Goal: Task Accomplishment & Management: Complete application form

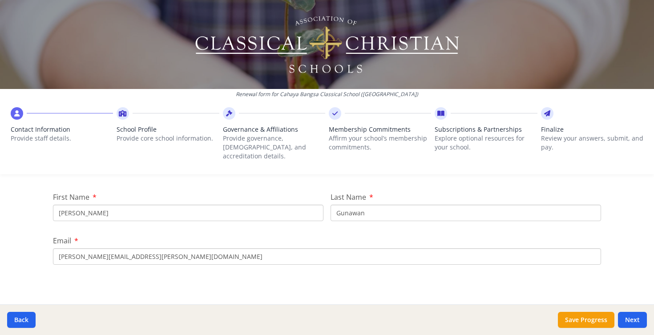
scroll to position [102, 0]
drag, startPoint x: 103, startPoint y: 199, endPoint x: 51, endPoint y: 200, distance: 51.6
type input "[PERSON_NAME]"
drag, startPoint x: 368, startPoint y: 204, endPoint x: 331, endPoint y: 198, distance: 36.9
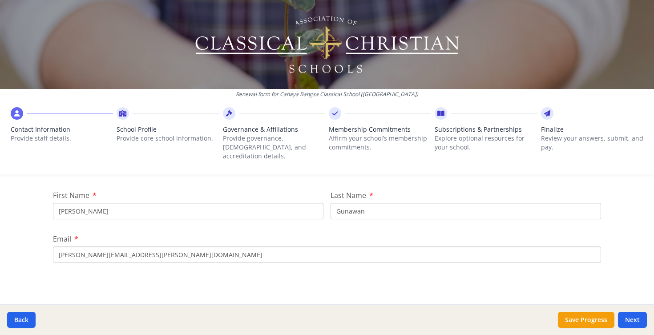
click at [331, 203] on input "Gunawan" at bounding box center [465, 211] width 270 height 16
type input "[PERSON_NAME]"
drag, startPoint x: 186, startPoint y: 246, endPoint x: 54, endPoint y: 242, distance: 132.1
click at [54, 246] on input "[PERSON_NAME][EMAIL_ADDRESS][PERSON_NAME][DOMAIN_NAME]" at bounding box center [327, 254] width 548 height 16
type input "[PERSON_NAME][EMAIL_ADDRESS][DOMAIN_NAME]"
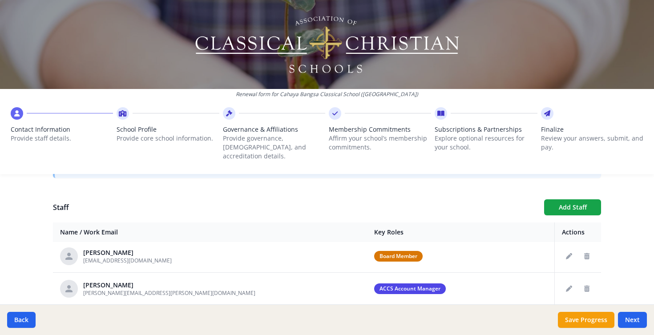
scroll to position [3, 0]
click at [569, 285] on icon "Edit staff" at bounding box center [569, 288] width 6 height 6
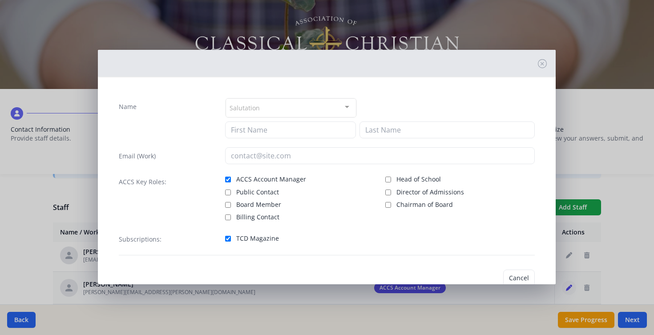
type input "[PERSON_NAME]"
type input "Gunawan"
type input "[PERSON_NAME][EMAIL_ADDRESS][PERSON_NAME][DOMAIN_NAME]"
checkbox input "true"
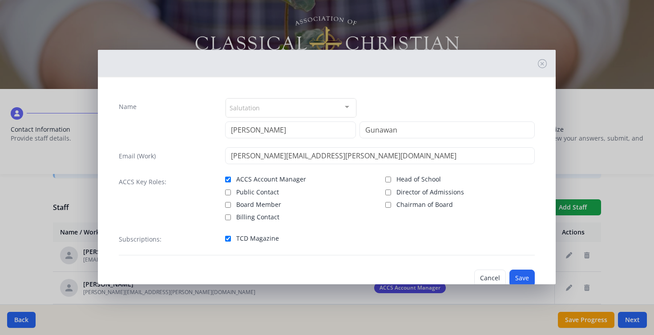
scroll to position [24, 0]
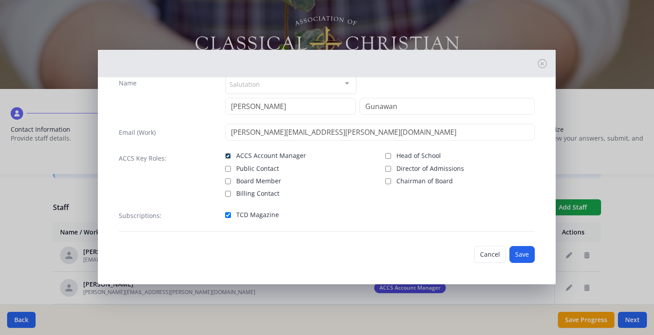
click at [227, 155] on input "ACCS Account Manager" at bounding box center [228, 156] width 6 height 6
checkbox input "false"
click at [229, 214] on input "TCD Magazine" at bounding box center [228, 215] width 6 height 6
checkbox input "false"
click at [520, 254] on button "Save" at bounding box center [521, 254] width 25 height 17
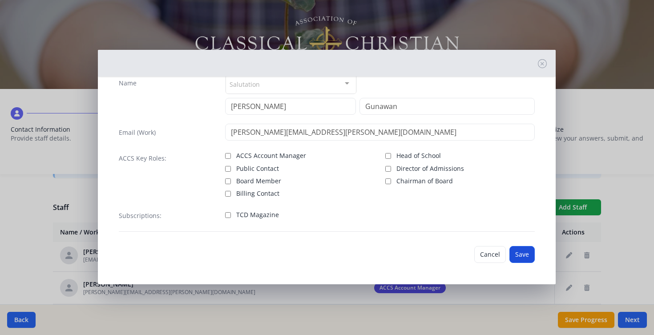
scroll to position [7, 0]
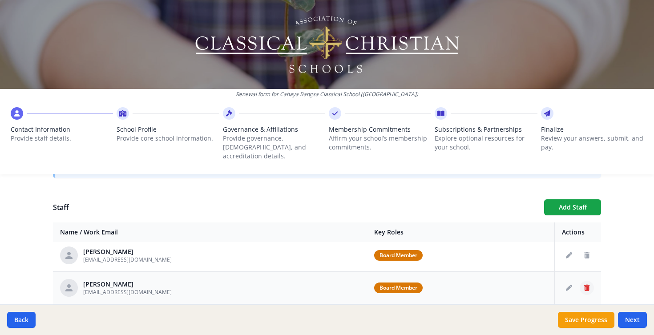
click at [584, 285] on icon "Delete staff" at bounding box center [586, 288] width 5 height 6
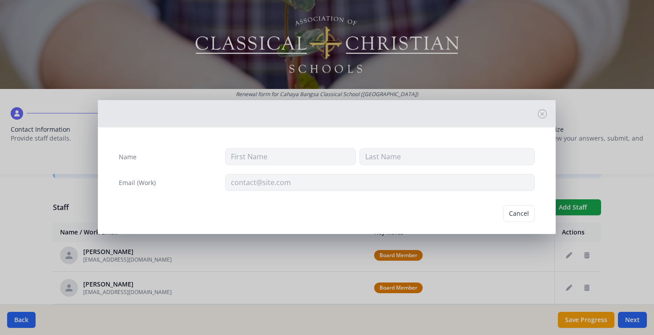
type input "Dicky"
type input "Hezkia"
type input "[EMAIL_ADDRESS][DOMAIN_NAME]"
click at [514, 212] on button "Delete" at bounding box center [519, 213] width 31 height 17
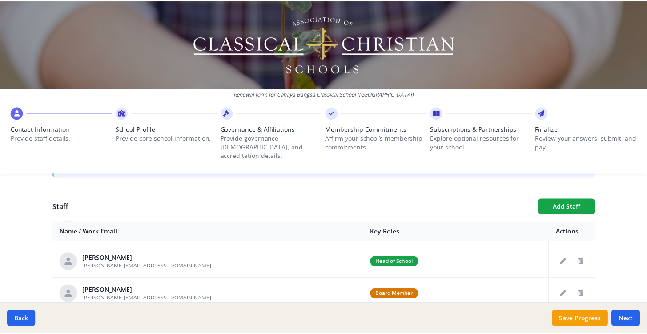
scroll to position [159, 0]
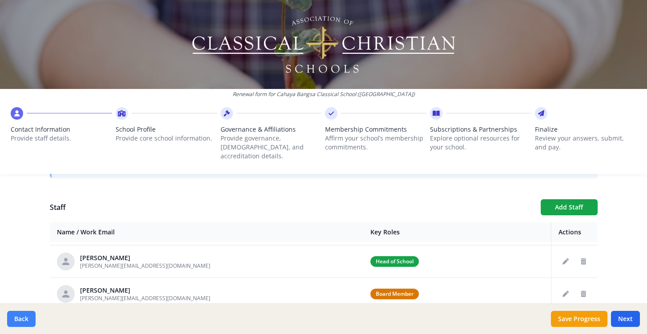
click at [20, 323] on button "Back" at bounding box center [21, 319] width 28 height 16
click at [22, 320] on button "Back" at bounding box center [21, 319] width 28 height 16
click at [583, 322] on button "Save Progress" at bounding box center [579, 319] width 56 height 16
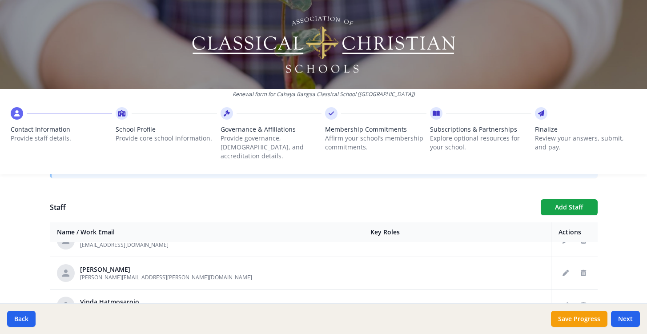
scroll to position [374, 0]
click at [584, 271] on icon "Delete staff" at bounding box center [583, 274] width 5 height 6
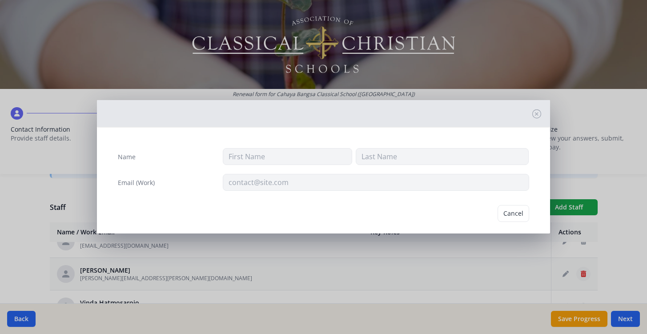
type input "[PERSON_NAME]"
type input "Gunawan"
type input "[PERSON_NAME][EMAIL_ADDRESS][PERSON_NAME][DOMAIN_NAME]"
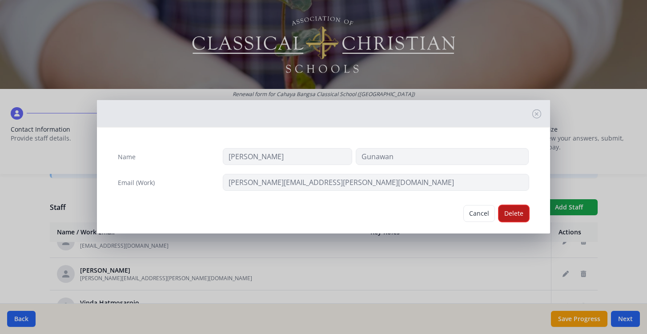
click at [519, 219] on button "Delete" at bounding box center [513, 213] width 31 height 17
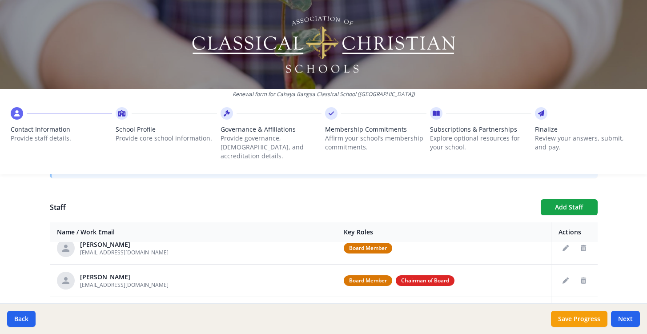
scroll to position [0, 0]
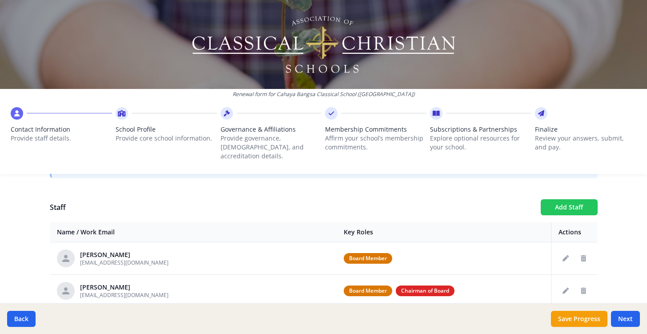
click at [557, 200] on button "Add Staff" at bounding box center [569, 207] width 57 height 16
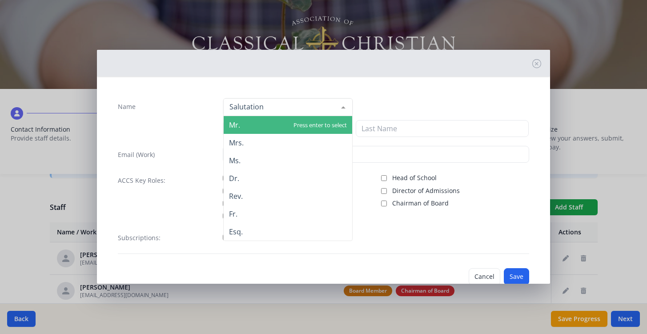
click at [247, 125] on span "Mr." at bounding box center [288, 125] width 128 height 18
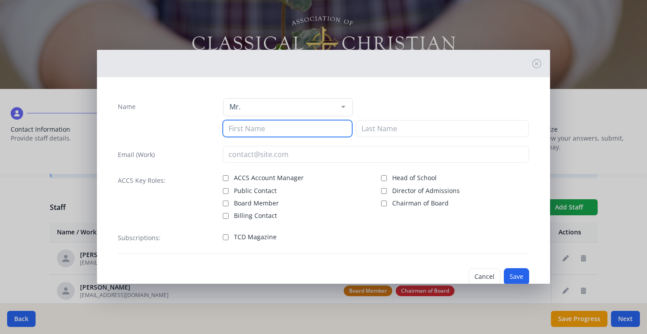
click at [261, 128] on input at bounding box center [287, 128] width 129 height 17
type input "Dicky"
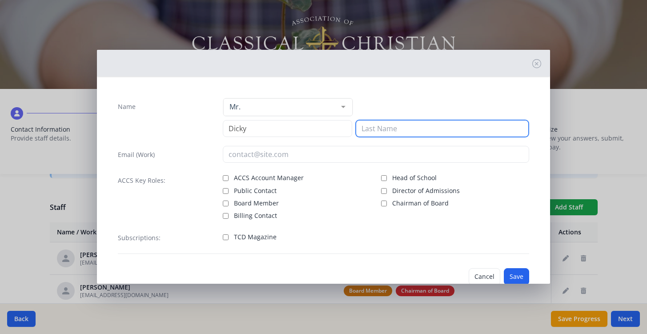
click at [418, 125] on input at bounding box center [442, 128] width 173 height 17
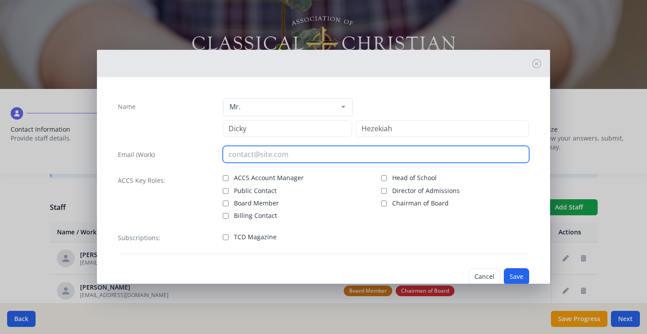
click at [310, 150] on input "email" at bounding box center [376, 154] width 306 height 17
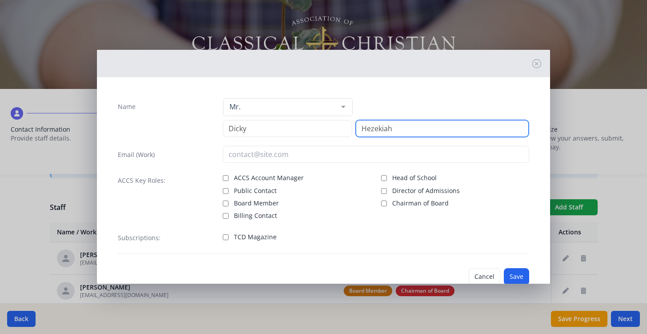
click at [377, 129] on input "Hezekiah" at bounding box center [442, 128] width 173 height 17
type input "Hezkiah"
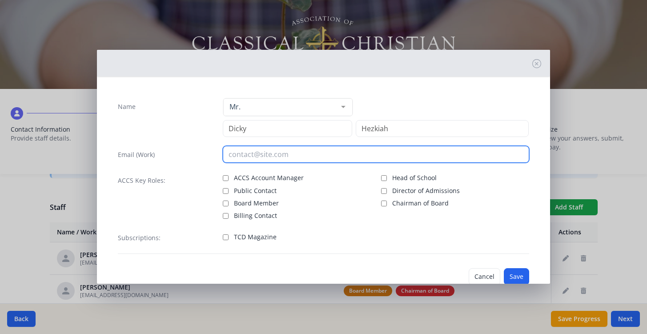
click at [270, 156] on input "email" at bounding box center [376, 154] width 306 height 17
type input "[EMAIL_ADDRESS][DOMAIN_NAME]"
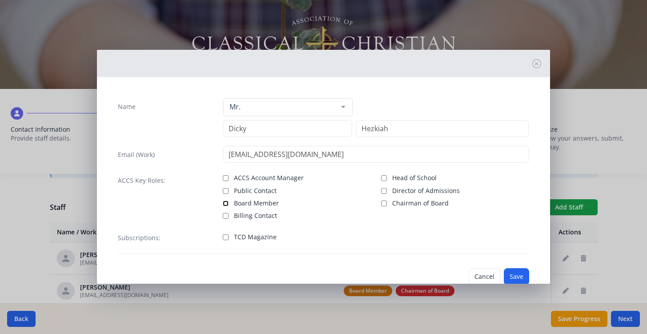
click at [226, 205] on input "Board Member" at bounding box center [226, 204] width 6 height 6
checkbox input "true"
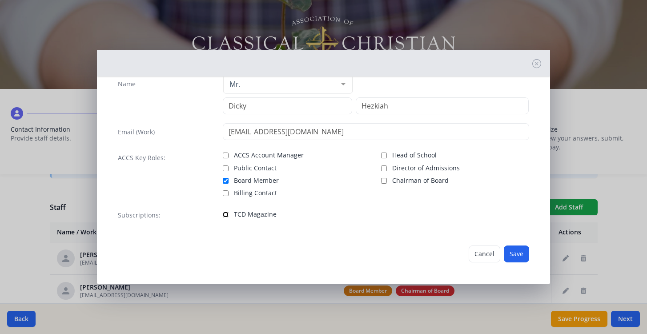
click at [227, 213] on input "TCD Magazine" at bounding box center [226, 215] width 6 height 6
checkbox input "true"
click at [518, 256] on button "Save" at bounding box center [516, 253] width 25 height 17
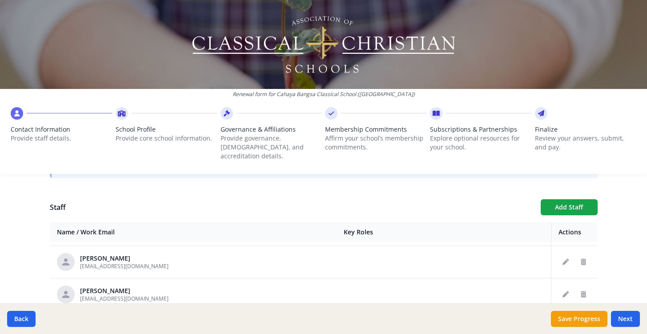
scroll to position [322, 0]
click at [565, 258] on icon "Edit staff" at bounding box center [565, 261] width 6 height 6
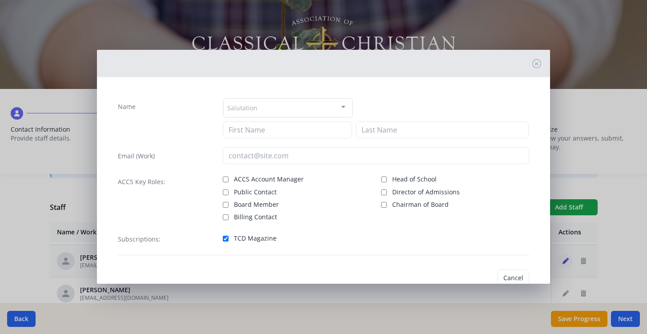
type input "Abed"
type input "[PERSON_NAME]"
type input "[EMAIL_ADDRESS][DOMAIN_NAME]"
checkbox input "true"
click at [512, 273] on button "Save" at bounding box center [516, 277] width 25 height 17
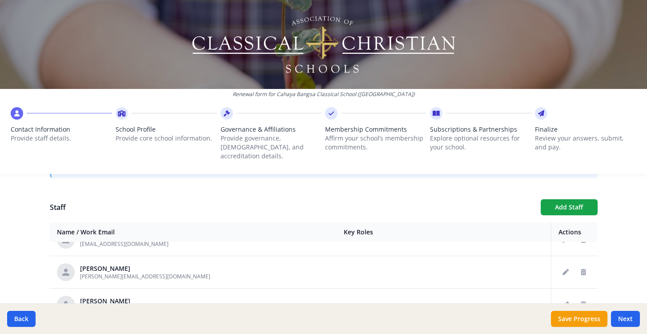
scroll to position [579, 0]
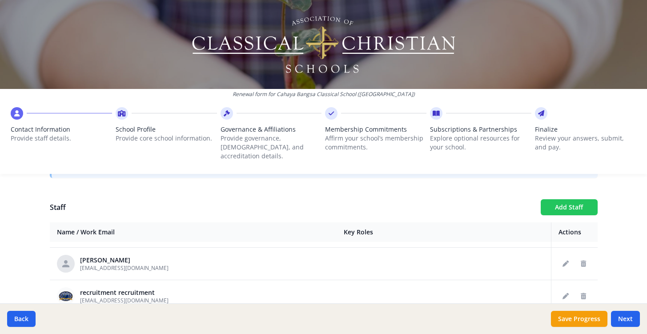
click at [551, 200] on button "Add Staff" at bounding box center [569, 207] width 57 height 16
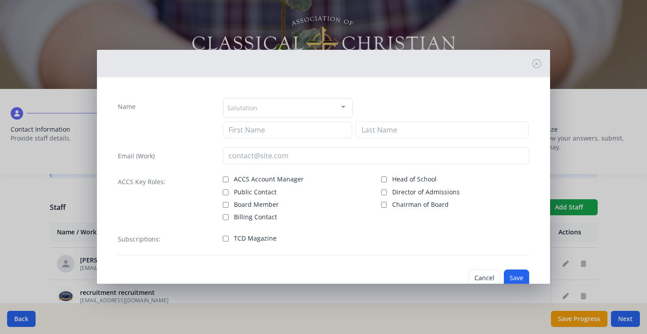
click at [273, 114] on div "Salutation" at bounding box center [287, 107] width 129 height 19
click at [193, 119] on div "Name" at bounding box center [166, 118] width 96 height 40
click at [241, 131] on input at bounding box center [287, 129] width 129 height 17
type input "Priska"
click at [376, 131] on input at bounding box center [442, 129] width 173 height 17
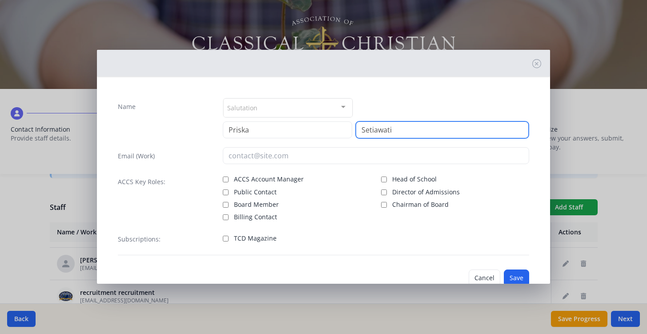
type input "Setiawati"
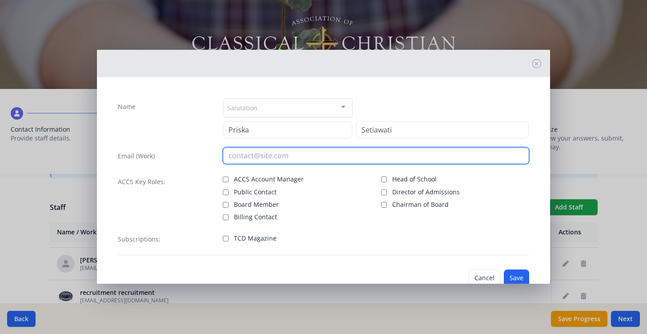
click at [253, 155] on input "email" at bounding box center [376, 155] width 306 height 17
type input "[EMAIL_ADDRESS][DOMAIN_NAME]"
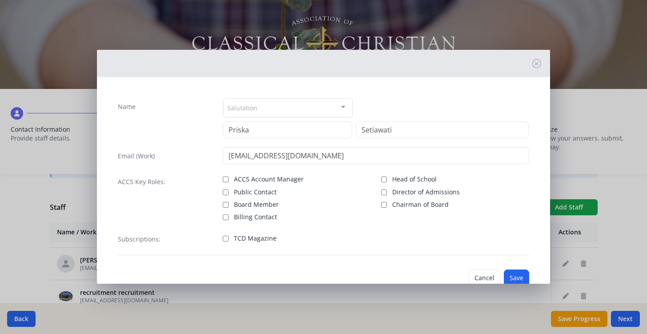
click at [390, 240] on div "TCD Magazine" at bounding box center [376, 238] width 306 height 13
click at [226, 239] on input "TCD Magazine" at bounding box center [226, 239] width 6 height 6
checkbox input "true"
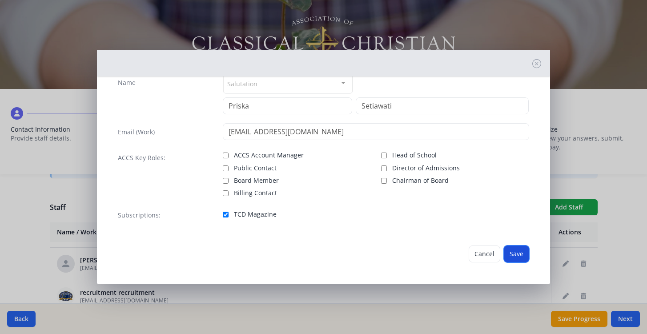
click at [516, 255] on button "Save" at bounding box center [516, 253] width 25 height 17
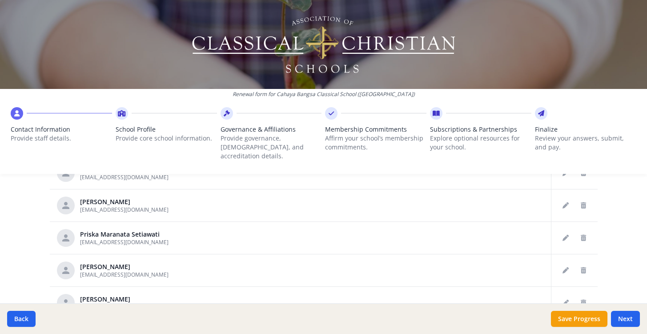
scroll to position [579, 0]
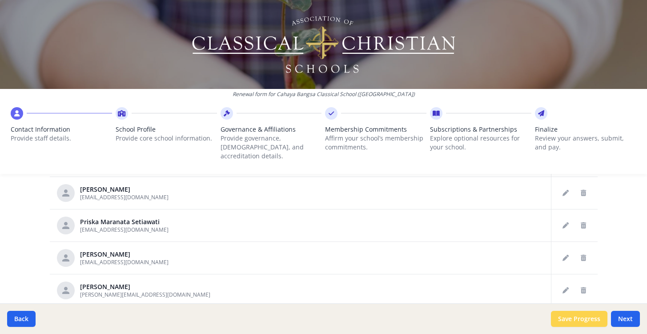
click at [564, 320] on button "Save Progress" at bounding box center [579, 319] width 56 height 16
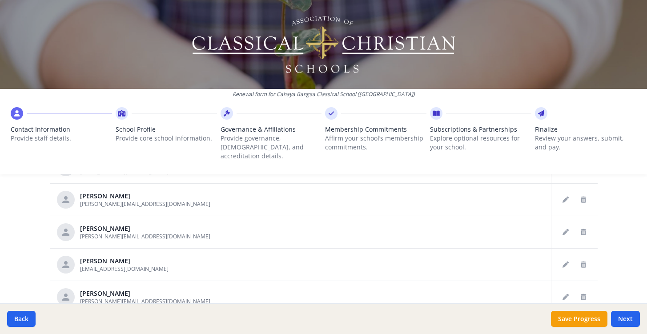
scroll to position [346, 0]
click at [566, 195] on icon "Edit staff" at bounding box center [565, 198] width 6 height 6
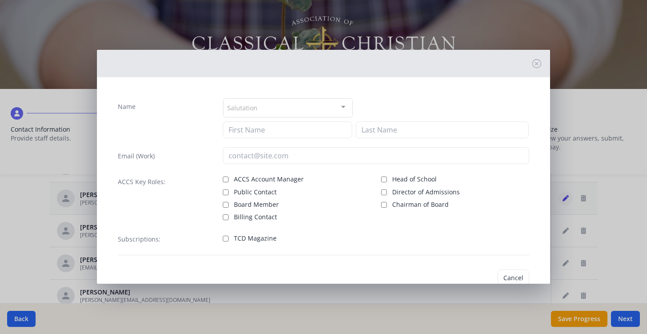
type input "[PERSON_NAME]"
type input "Hen"
type input "[PERSON_NAME][EMAIL_ADDRESS][DOMAIN_NAME]"
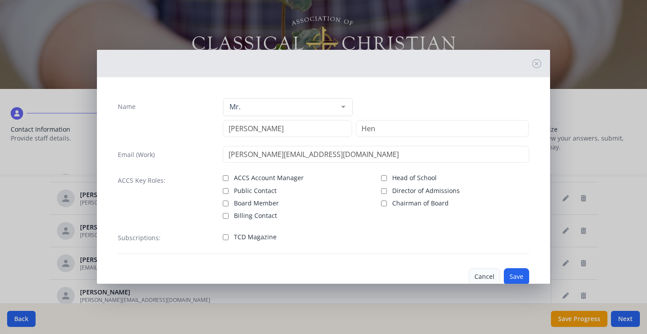
click at [482, 276] on button "Cancel" at bounding box center [485, 276] width 32 height 17
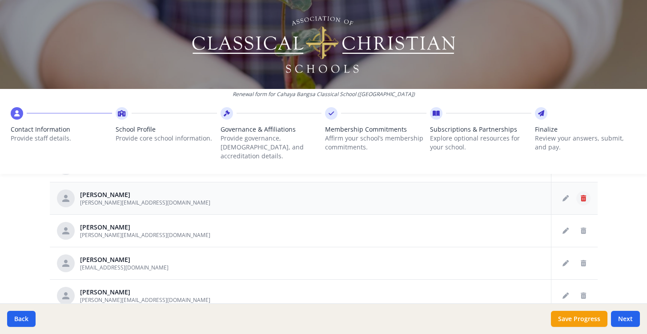
click at [586, 191] on button "Delete staff" at bounding box center [583, 198] width 14 height 14
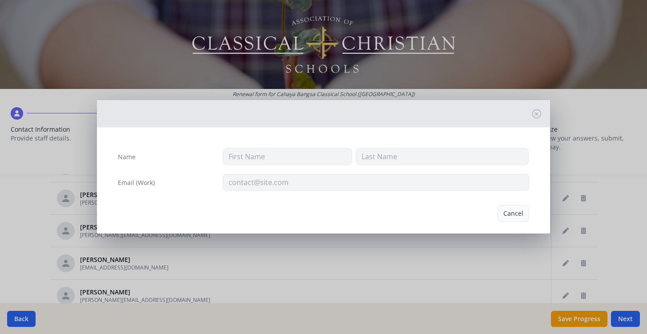
type input "[PERSON_NAME]"
type input "Hen"
type input "[PERSON_NAME][EMAIL_ADDRESS][DOMAIN_NAME]"
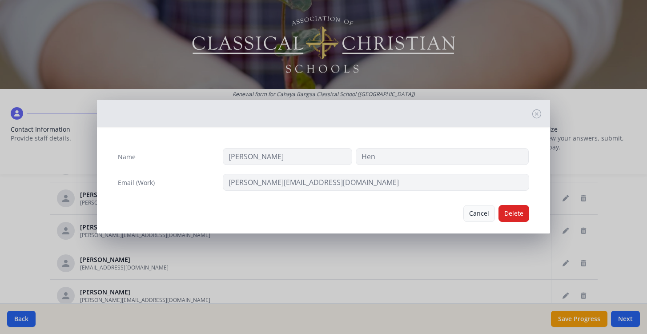
click at [478, 218] on button "Cancel" at bounding box center [479, 213] width 32 height 17
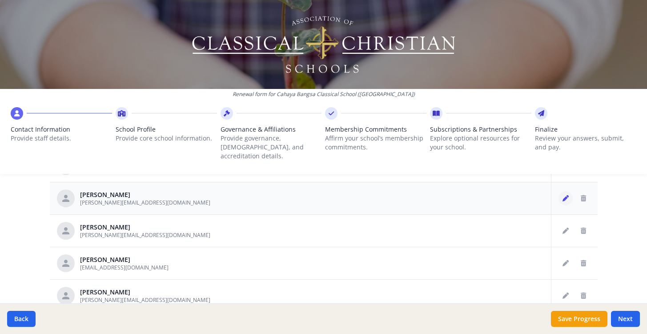
click at [563, 195] on icon "Edit staff" at bounding box center [565, 198] width 6 height 6
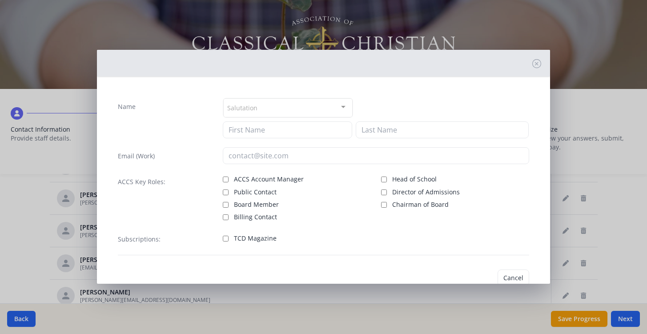
type input "[PERSON_NAME]"
type input "Hen"
type input "[PERSON_NAME][EMAIL_ADDRESS][DOMAIN_NAME]"
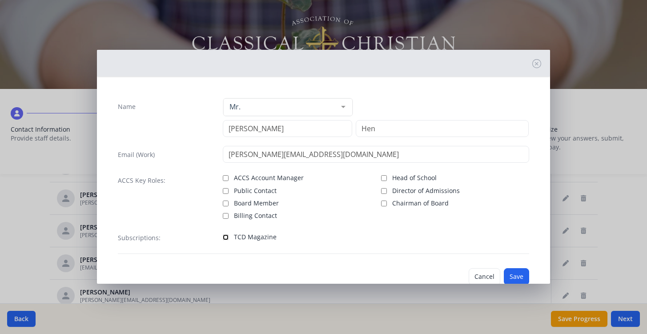
click at [225, 239] on input "TCD Magazine" at bounding box center [226, 237] width 6 height 6
checkbox input "true"
click at [516, 273] on button "Save" at bounding box center [516, 276] width 25 height 17
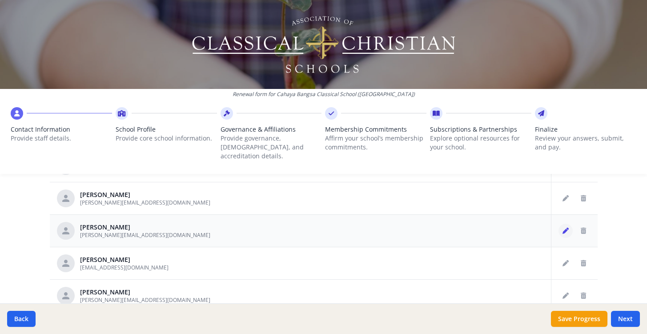
click at [564, 228] on icon "Edit staff" at bounding box center [565, 231] width 6 height 6
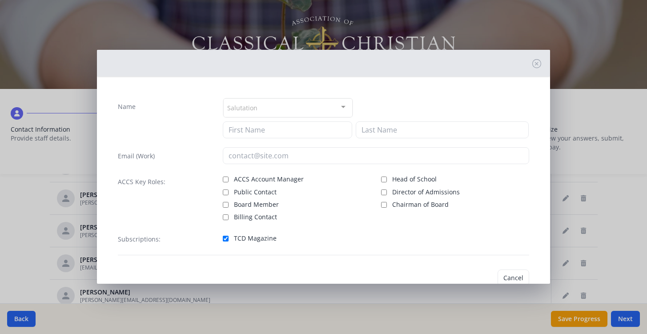
type input "[PERSON_NAME]"
type input "Kam"
type input "[PERSON_NAME][EMAIL_ADDRESS][DOMAIN_NAME]"
checkbox input "true"
click at [517, 273] on button "Save" at bounding box center [516, 277] width 25 height 17
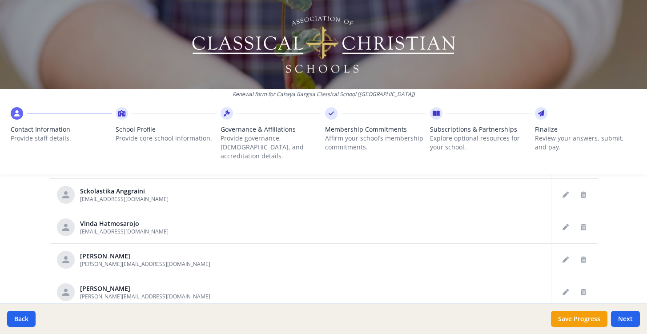
scroll to position [281, 0]
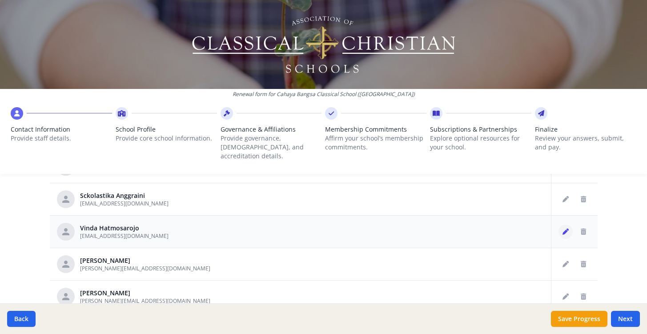
click at [565, 229] on icon "Edit staff" at bounding box center [565, 232] width 6 height 6
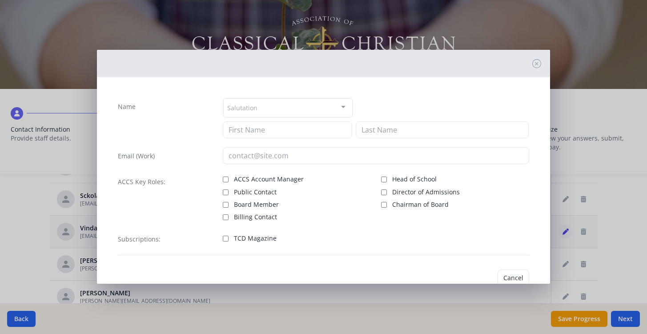
type input "Vinda"
type input "Hatmosarojo"
type input "[EMAIL_ADDRESS][DOMAIN_NAME]"
click at [225, 237] on input "TCD Magazine" at bounding box center [226, 239] width 6 height 6
checkbox input "true"
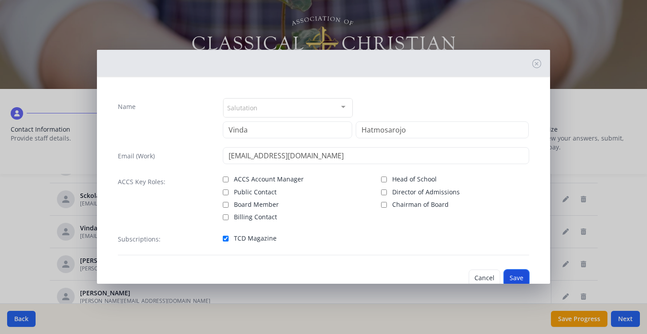
click at [514, 274] on button "Save" at bounding box center [516, 277] width 25 height 17
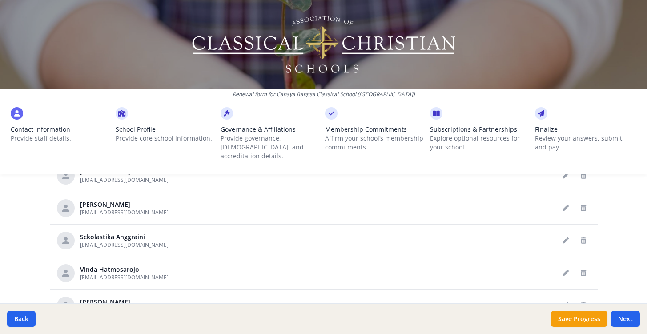
scroll to position [238, 0]
click at [566, 238] on icon "Edit staff" at bounding box center [565, 241] width 6 height 6
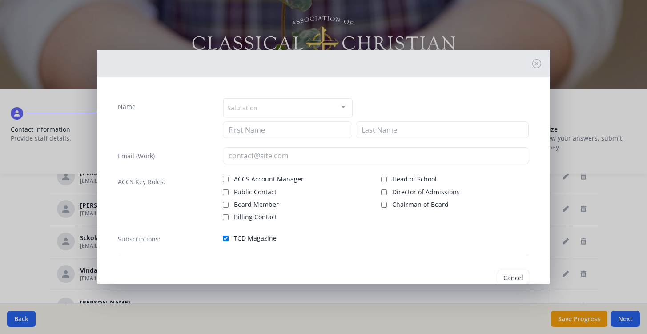
type input "Sckolastika"
type input "Anggraini"
type input "[EMAIL_ADDRESS][DOMAIN_NAME]"
checkbox input "true"
click at [517, 275] on button "Save" at bounding box center [516, 277] width 25 height 17
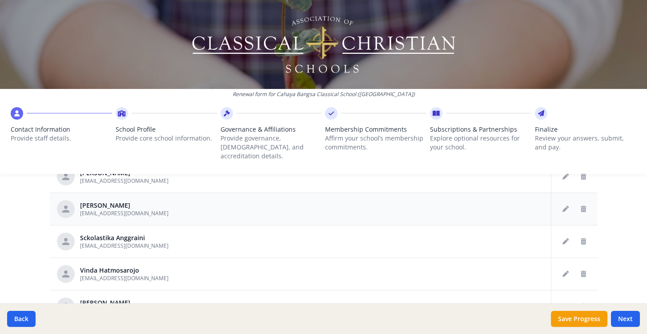
click at [337, 205] on td at bounding box center [444, 209] width 214 height 32
click at [560, 202] on button "Edit staff" at bounding box center [565, 209] width 14 height 14
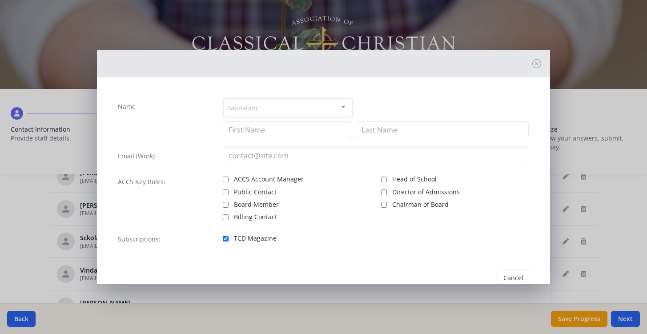
type input "Moniq"
type input "[PERSON_NAME]"
type input "[EMAIL_ADDRESS][DOMAIN_NAME]"
checkbox input "true"
click at [514, 275] on button "Save" at bounding box center [516, 277] width 25 height 17
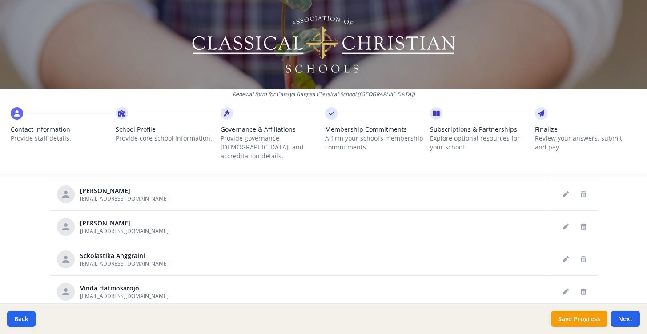
scroll to position [219, 0]
click at [563, 193] on icon "Edit staff" at bounding box center [565, 196] width 6 height 6
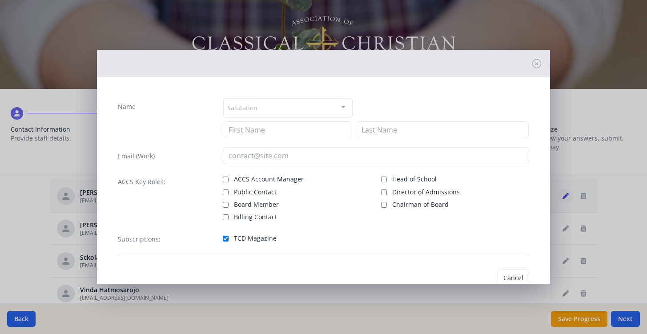
type input "Abed"
type input "[PERSON_NAME]"
type input "[EMAIL_ADDRESS][DOMAIN_NAME]"
checkbox input "true"
click at [509, 275] on button "Save" at bounding box center [516, 277] width 25 height 17
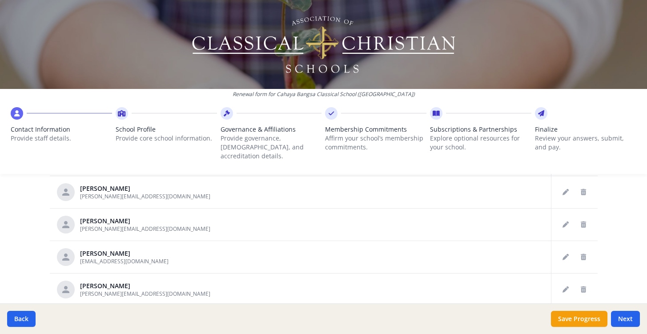
scroll to position [354, 0]
click at [564, 253] on icon "Edit staff" at bounding box center [565, 256] width 6 height 6
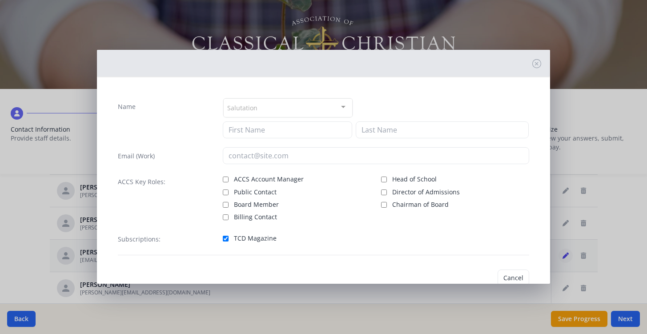
type input "Sri"
type input "Lindra"
type input "[EMAIL_ADDRESS][DOMAIN_NAME]"
checkbox input "true"
click at [514, 275] on button "Save" at bounding box center [516, 277] width 25 height 17
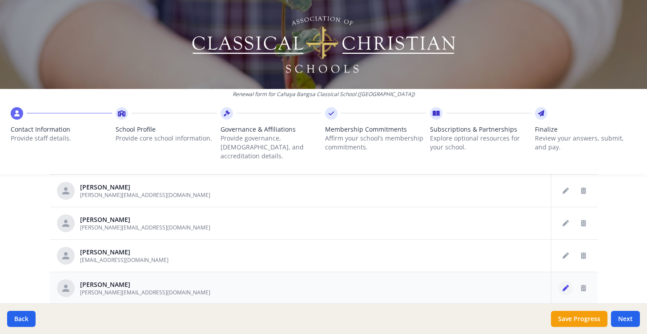
click at [564, 285] on icon "Edit staff" at bounding box center [565, 288] width 6 height 6
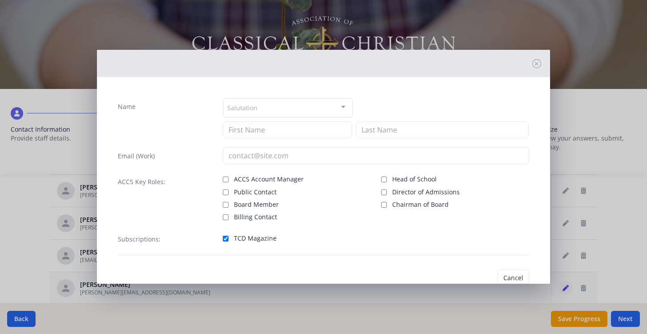
type input "Bram"
type input "Litha"
type input "[PERSON_NAME][EMAIL_ADDRESS][DOMAIN_NAME]"
checkbox input "true"
click at [514, 274] on button "Save" at bounding box center [516, 277] width 25 height 17
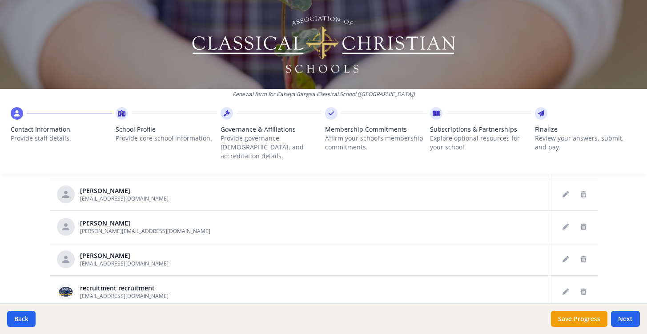
scroll to position [417, 0]
click at [567, 254] on icon "Edit staff" at bounding box center [565, 257] width 6 height 6
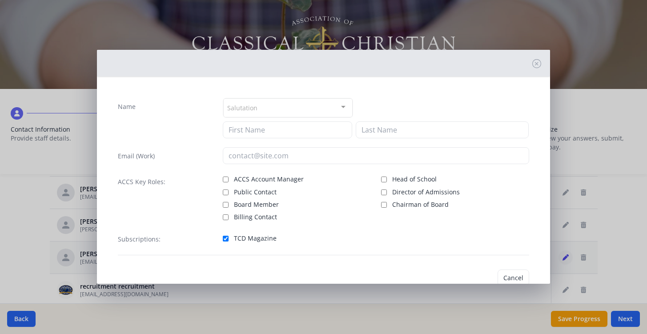
type input "Sesil"
type input "Pradwitasari"
type input "[EMAIL_ADDRESS][DOMAIN_NAME]"
checkbox input "true"
click at [524, 275] on button "Save" at bounding box center [516, 277] width 25 height 17
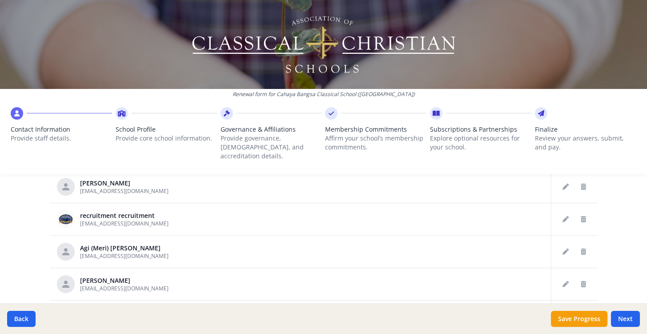
scroll to position [492, 0]
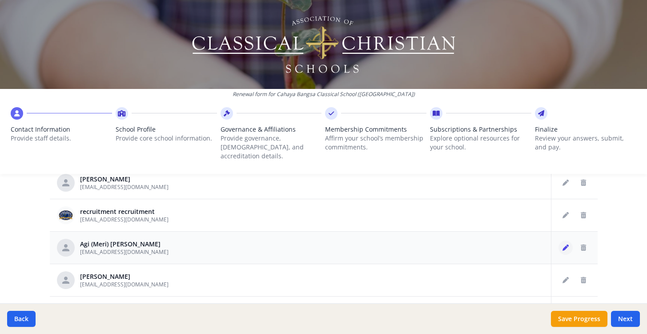
click at [563, 245] on icon "Edit staff" at bounding box center [565, 248] width 6 height 6
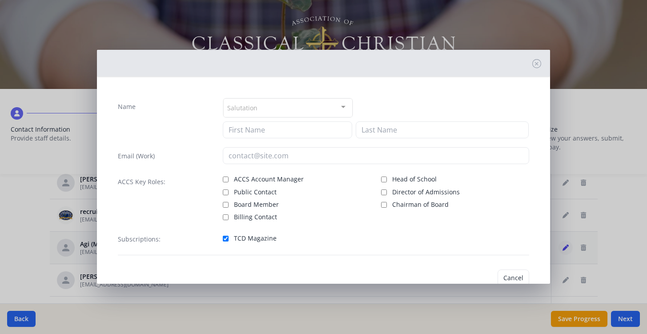
type input "Agi (Meri)"
type input "Saragih"
type input "[EMAIL_ADDRESS][DOMAIN_NAME]"
checkbox input "true"
click at [487, 280] on button "Cancel" at bounding box center [485, 277] width 32 height 17
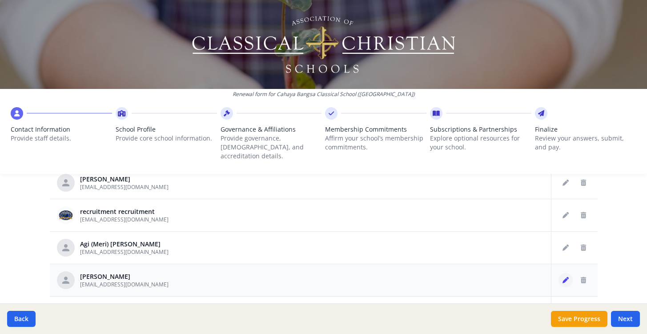
click at [567, 277] on icon "Edit staff" at bounding box center [565, 280] width 6 height 6
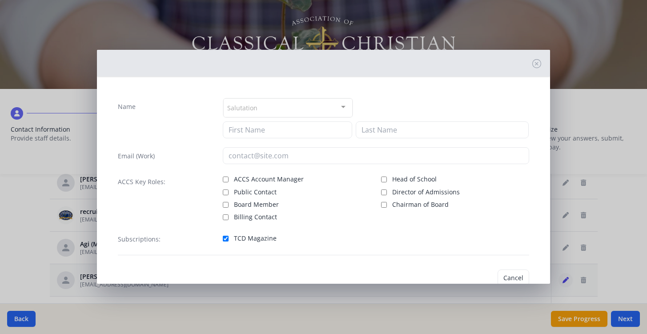
type input "Nadi"
type input "Septianus"
type input "[EMAIL_ADDRESS][DOMAIN_NAME]"
checkbox input "true"
click at [487, 274] on button "Cancel" at bounding box center [485, 277] width 32 height 17
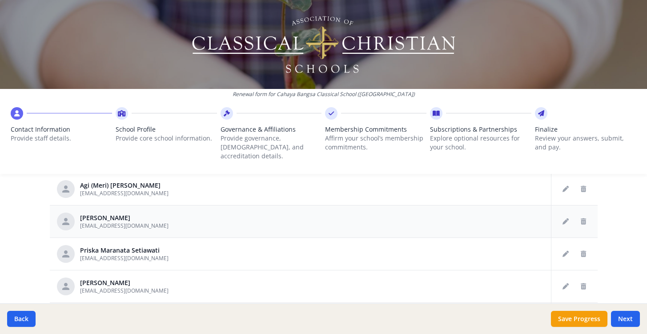
scroll to position [553, 0]
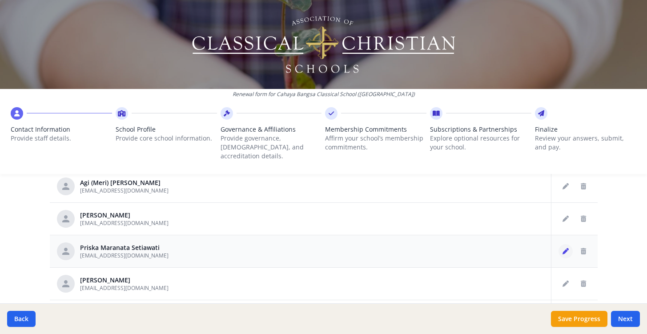
click at [559, 245] on button "Edit staff" at bounding box center [565, 251] width 14 height 14
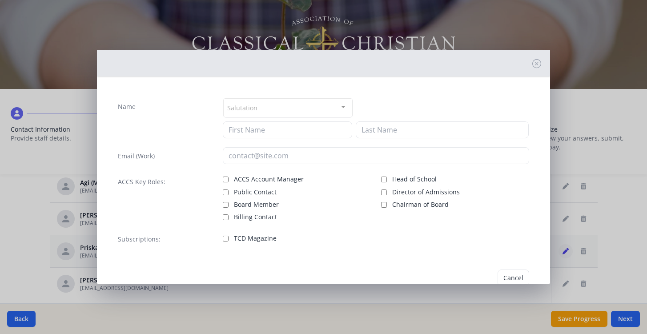
type input "Priska Maranata"
type input "Setiawati"
type input "[EMAIL_ADDRESS][DOMAIN_NAME]"
click at [227, 238] on input "TCD Magazine" at bounding box center [226, 239] width 6 height 6
checkbox input "true"
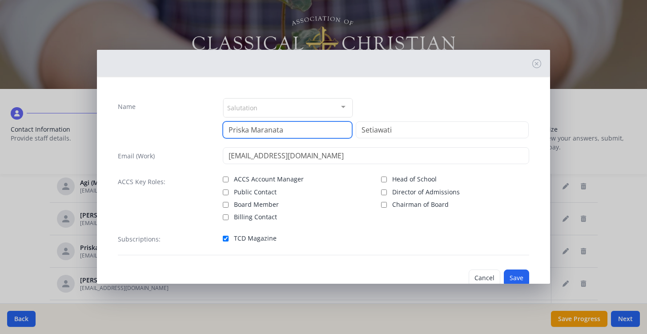
drag, startPoint x: 291, startPoint y: 130, endPoint x: 252, endPoint y: 131, distance: 39.2
click at [252, 131] on input "Priska Maranata" at bounding box center [287, 129] width 129 height 17
type input "Priska"
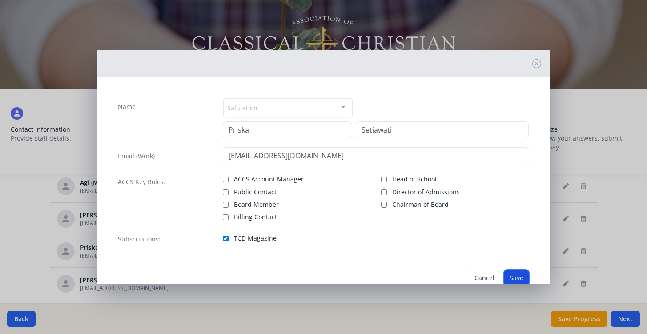
click at [523, 276] on button "Save" at bounding box center [516, 277] width 25 height 17
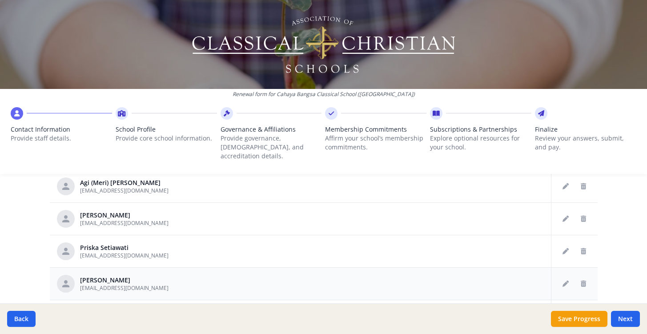
scroll to position [579, 0]
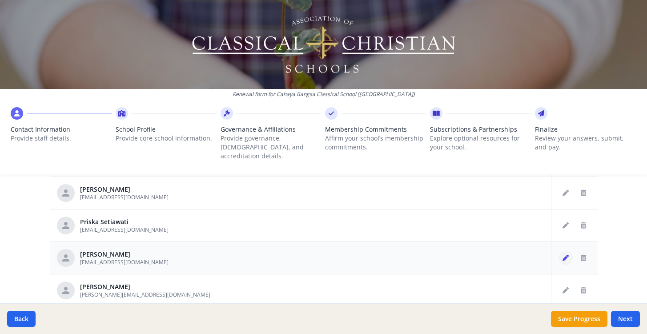
click at [564, 255] on icon "Edit staff" at bounding box center [565, 258] width 6 height 6
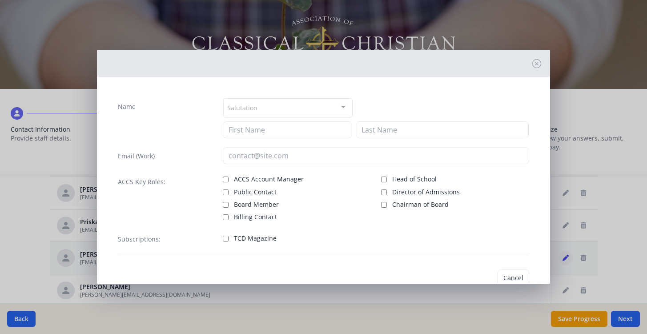
type input "Lita"
type input "Setiono"
type input "[EMAIL_ADDRESS][DOMAIN_NAME]"
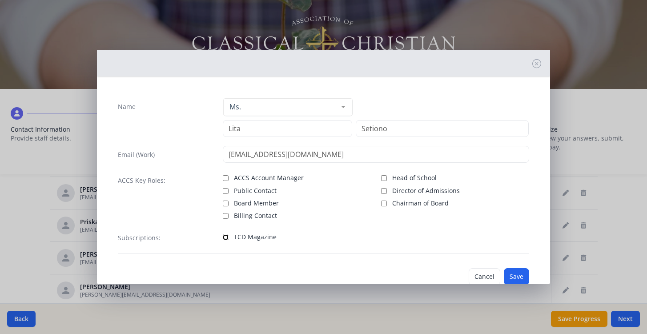
click at [226, 236] on input "TCD Magazine" at bounding box center [226, 237] width 6 height 6
checkbox input "true"
click at [518, 275] on button "Save" at bounding box center [516, 276] width 25 height 17
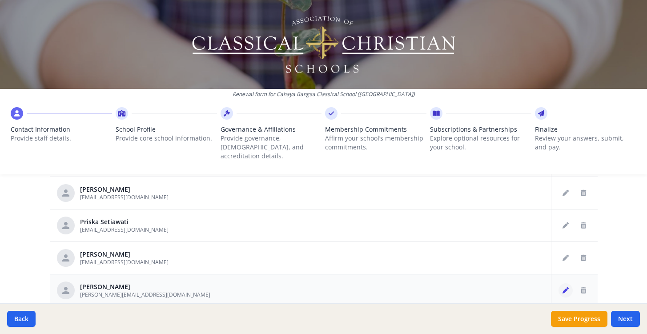
click at [566, 287] on icon "Edit staff" at bounding box center [565, 290] width 6 height 6
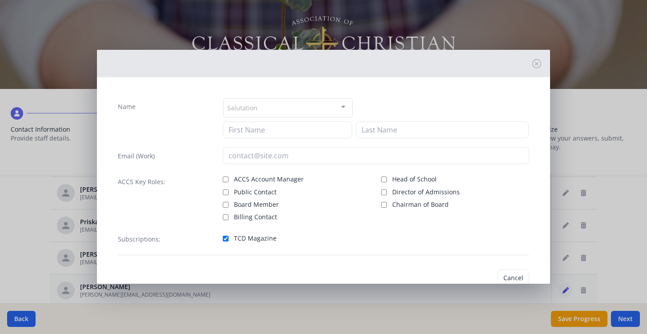
type input "[PERSON_NAME]"
type input "[PERSON_NAME][EMAIL_ADDRESS][DOMAIN_NAME]"
checkbox input "true"
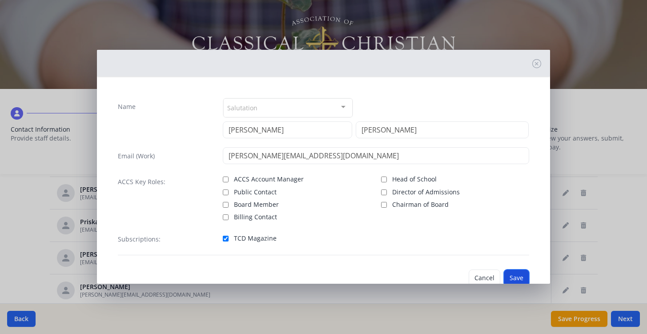
click at [516, 274] on button "Save" at bounding box center [516, 277] width 25 height 17
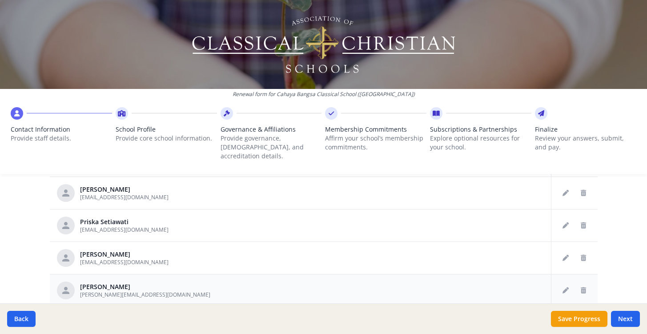
scroll to position [534, 0]
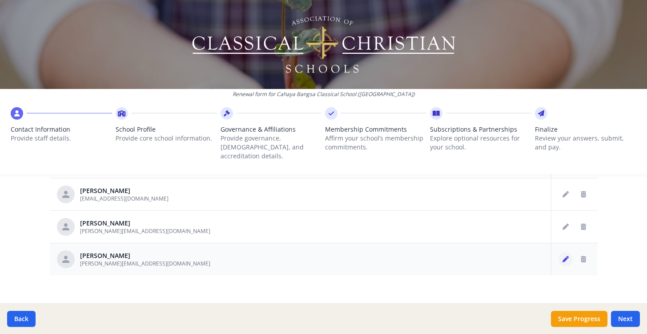
click at [566, 256] on icon "Edit staff" at bounding box center [565, 259] width 6 height 6
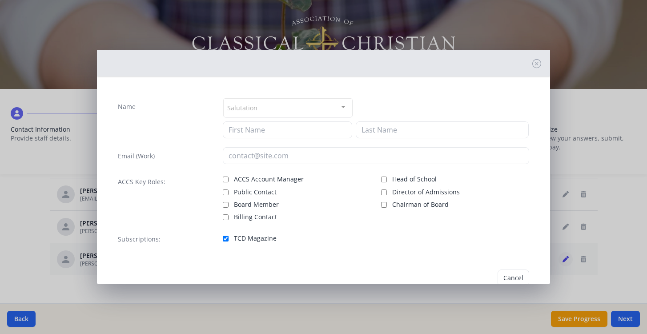
type input "[PERSON_NAME]"
type input "Tambunan"
type input "[PERSON_NAME][EMAIL_ADDRESS][DOMAIN_NAME]"
checkbox input "true"
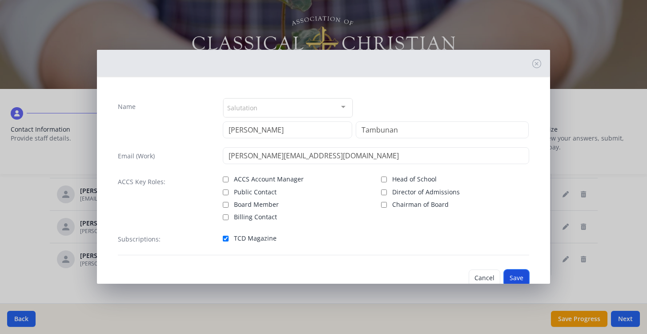
click at [514, 277] on button "Save" at bounding box center [516, 277] width 25 height 17
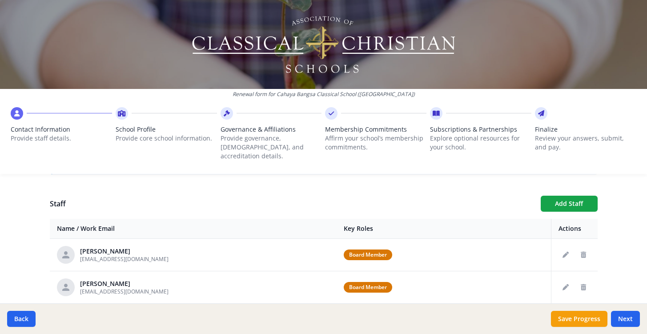
scroll to position [339, 0]
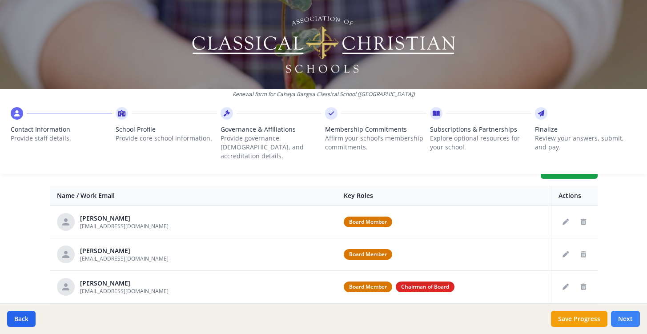
click at [627, 319] on button "Next" at bounding box center [625, 319] width 29 height 16
type input "(022) 868-1391 x 9"
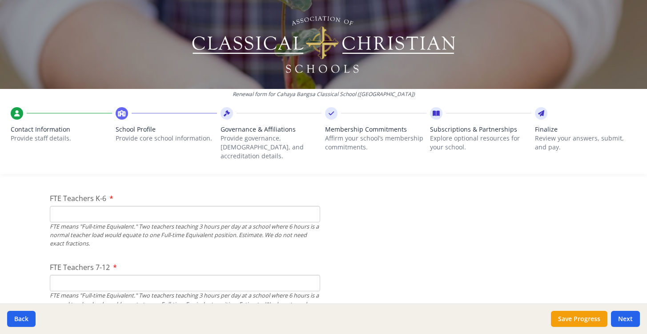
scroll to position [558, 0]
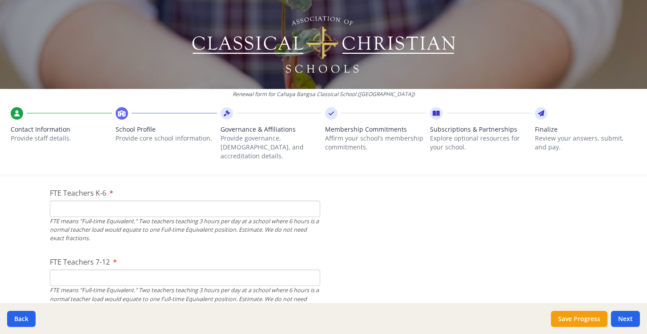
click at [102, 201] on input "FTE Teachers K-6" at bounding box center [185, 209] width 270 height 16
click at [65, 269] on input "FTE Teachers 7-12" at bounding box center [185, 277] width 270 height 16
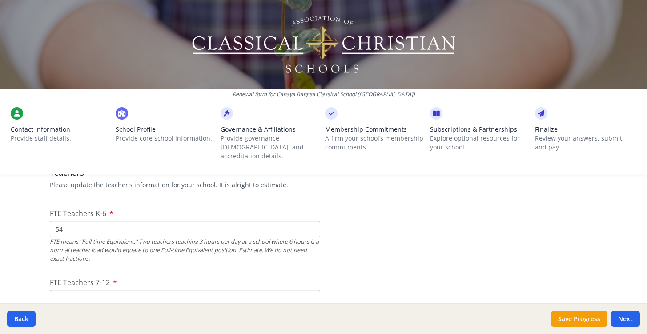
scroll to position [538, 0]
click at [64, 221] on input "54" at bounding box center [185, 229] width 270 height 16
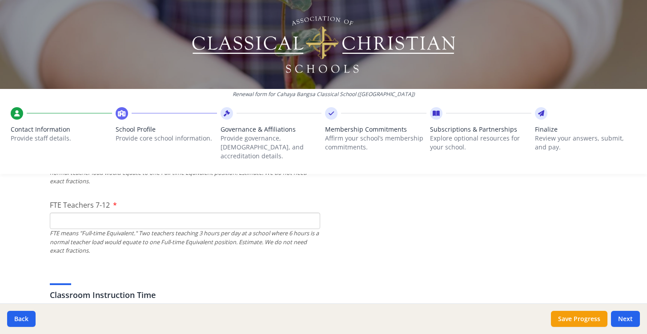
scroll to position [616, 0]
click at [81, 212] on input "FTE Teachers 7-12" at bounding box center [185, 220] width 270 height 16
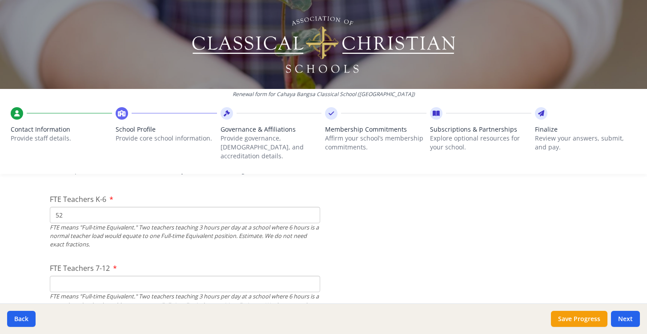
scroll to position [551, 0]
click at [64, 211] on input "52" at bounding box center [185, 216] width 270 height 16
type input "52"
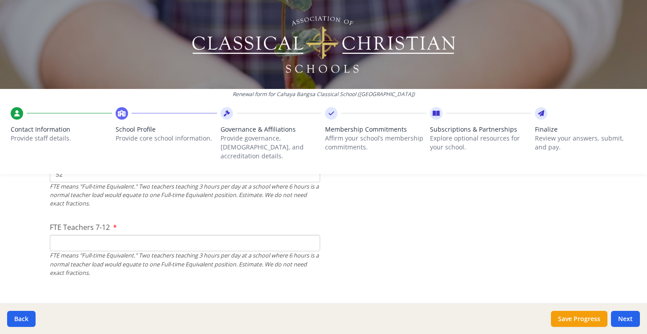
scroll to position [595, 0]
click at [72, 233] on input "FTE Teachers 7-12" at bounding box center [185, 241] width 270 height 16
type input "45"
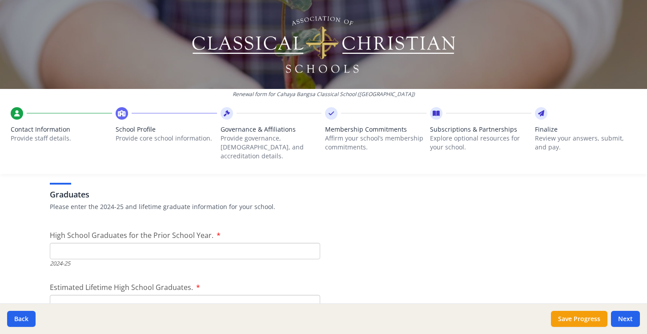
scroll to position [1251, 0]
click at [72, 242] on input "High School Graduates for the Prior School Year." at bounding box center [185, 250] width 270 height 16
type input "1"
click at [309, 242] on input "1" at bounding box center [185, 250] width 270 height 16
type input "54"
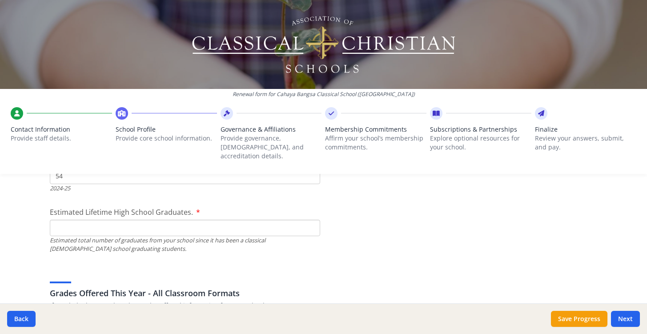
scroll to position [1325, 0]
